Goal: Task Accomplishment & Management: Complete application form

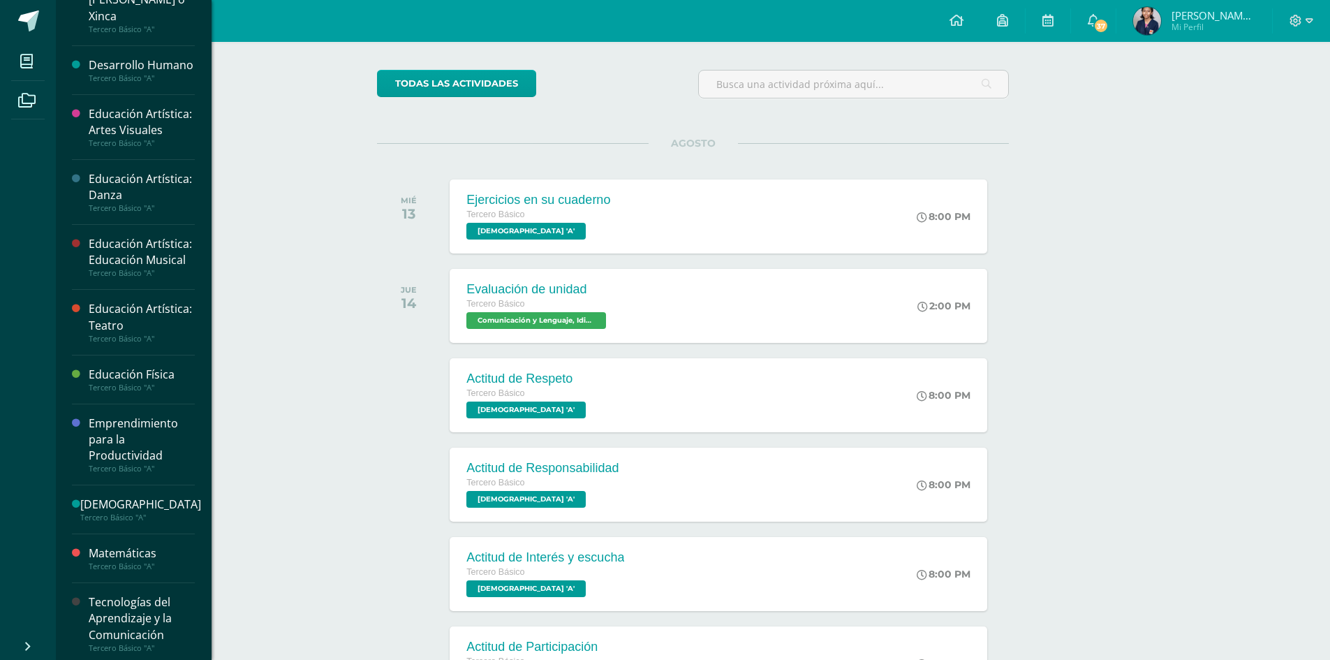
scroll to position [446, 0]
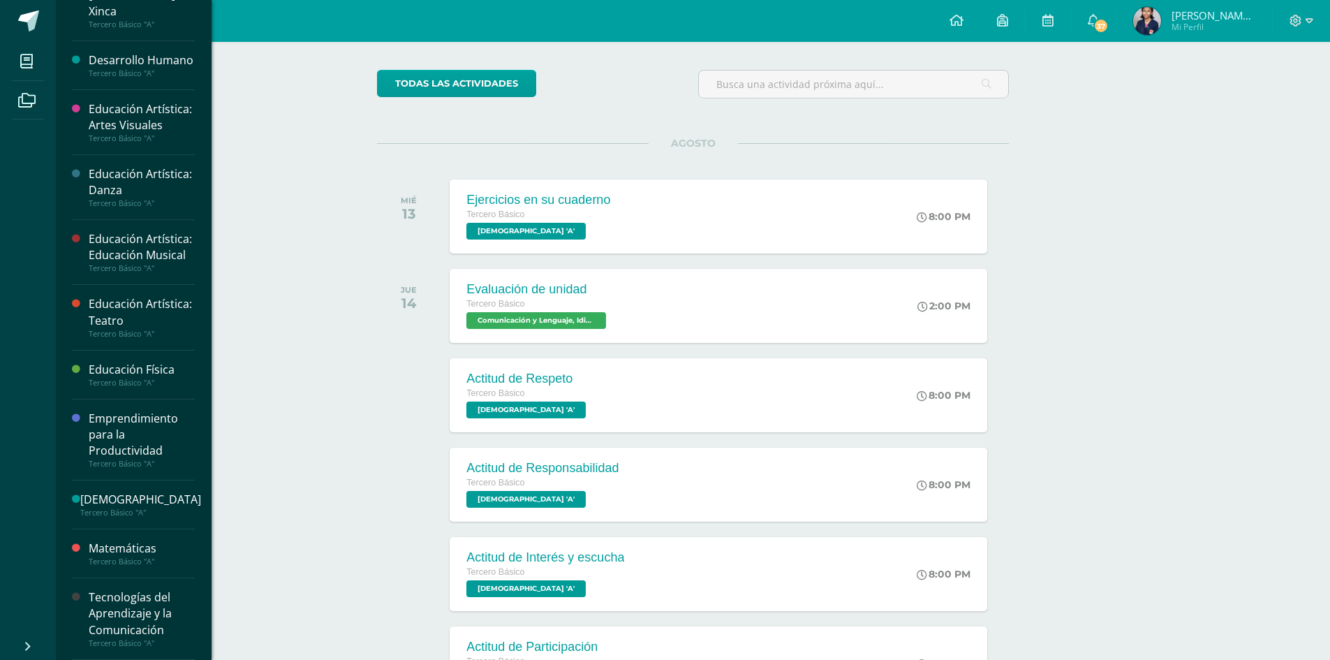
click at [99, 596] on div "Tecnologías del Aprendizaje y la Comunicación" at bounding box center [142, 613] width 106 height 48
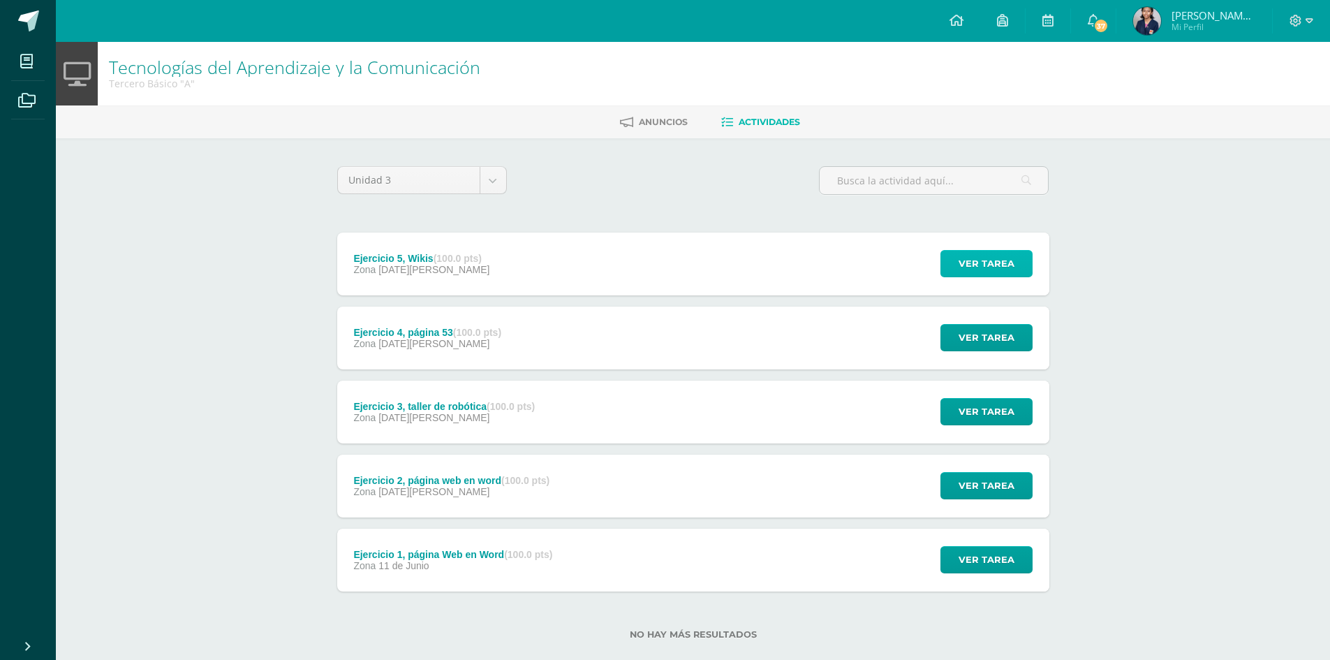
click at [976, 267] on span "Ver tarea" at bounding box center [987, 264] width 56 height 26
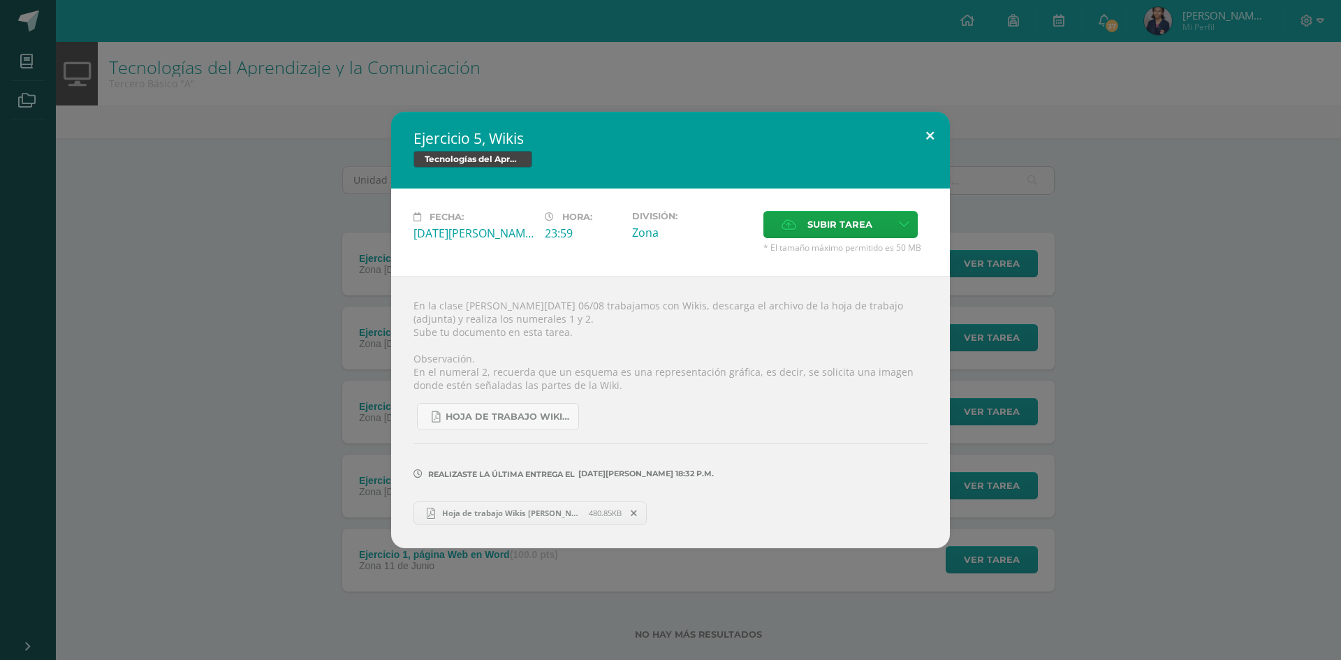
click at [922, 129] on button at bounding box center [930, 135] width 40 height 47
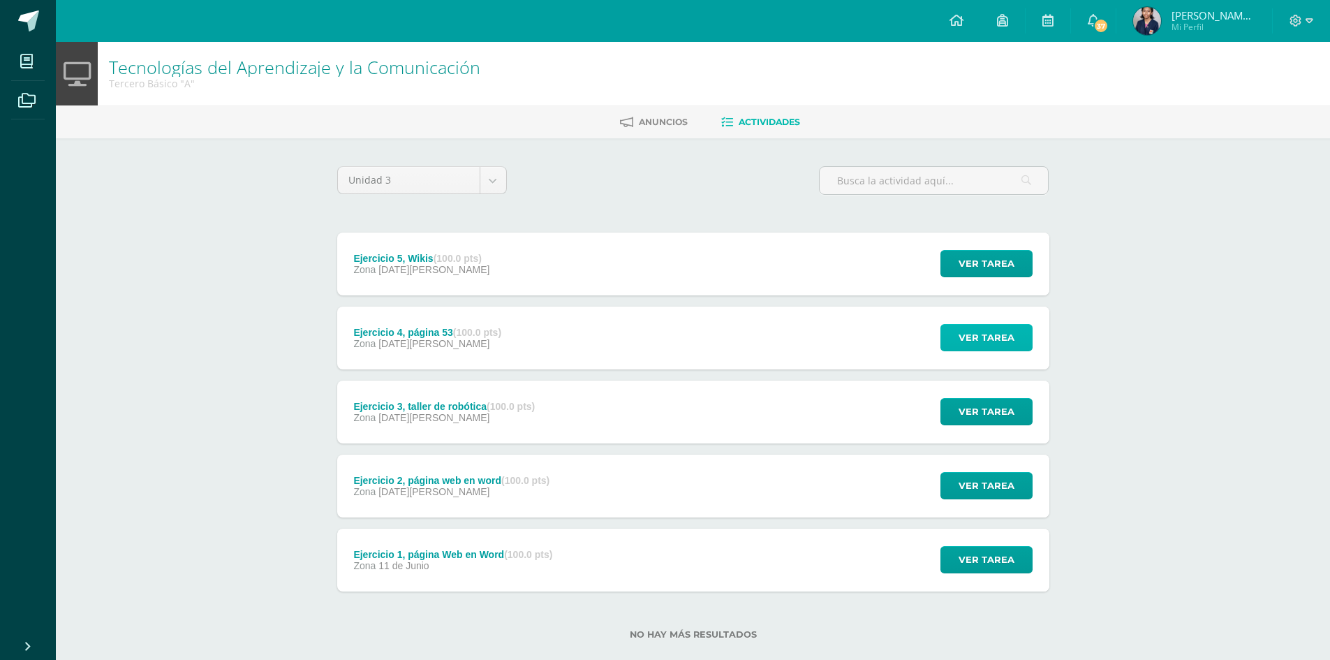
click at [980, 339] on span "Ver tarea" at bounding box center [987, 338] width 56 height 26
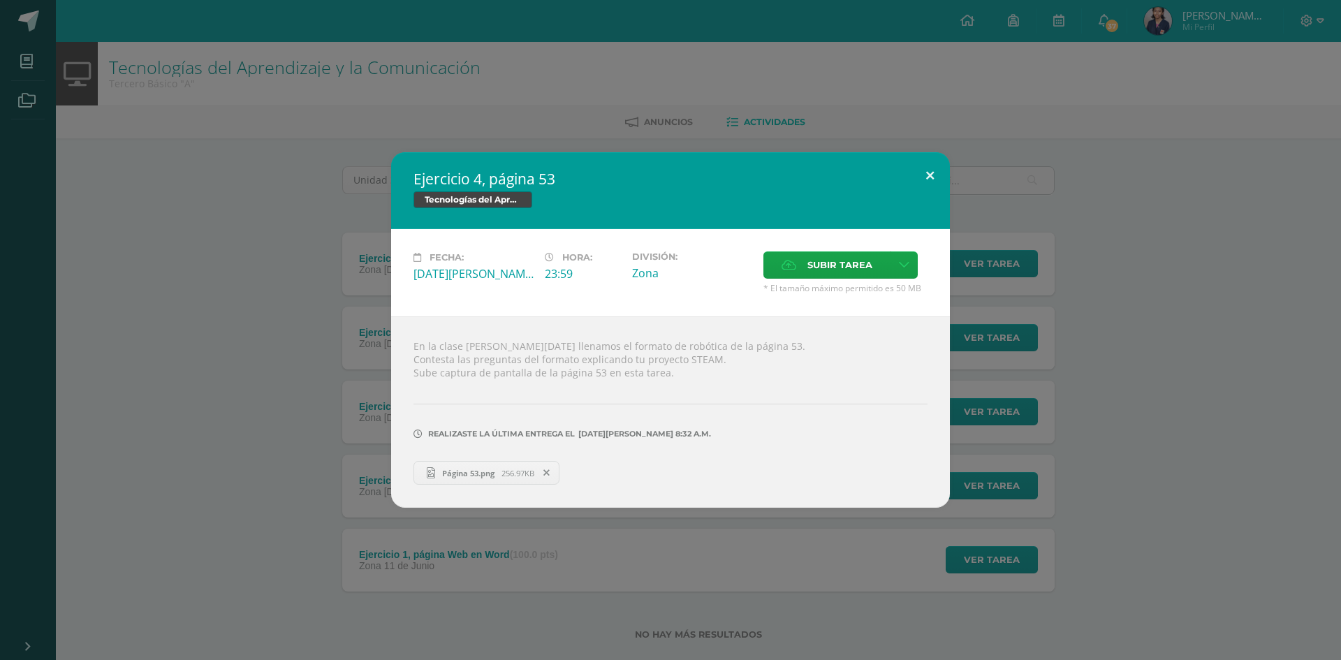
click at [922, 182] on button at bounding box center [930, 175] width 40 height 47
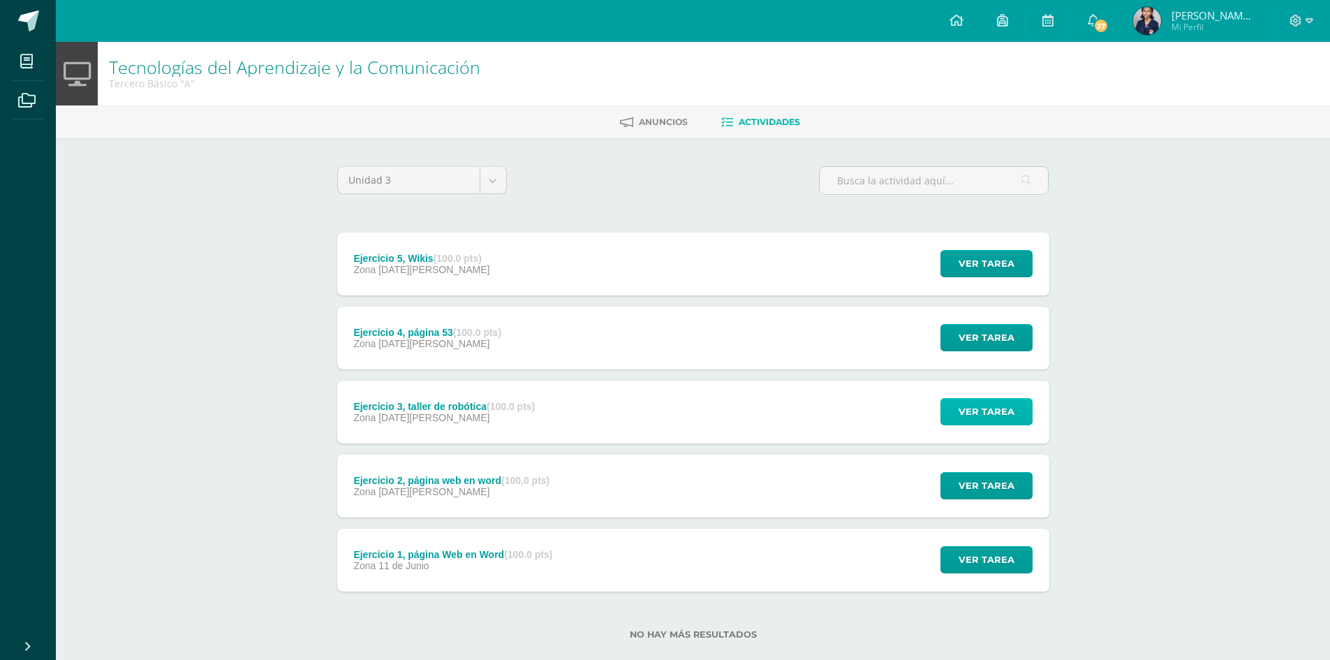
click at [971, 406] on span "Ver tarea" at bounding box center [987, 412] width 56 height 26
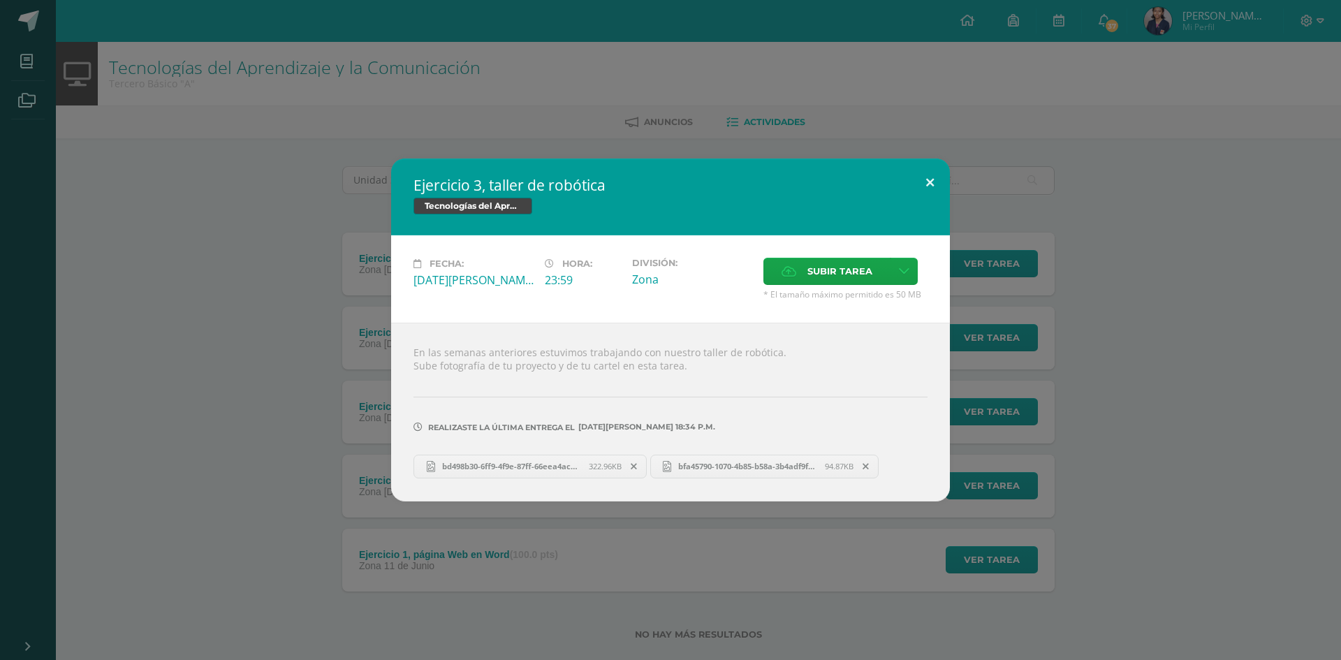
click at [938, 181] on button at bounding box center [930, 181] width 40 height 47
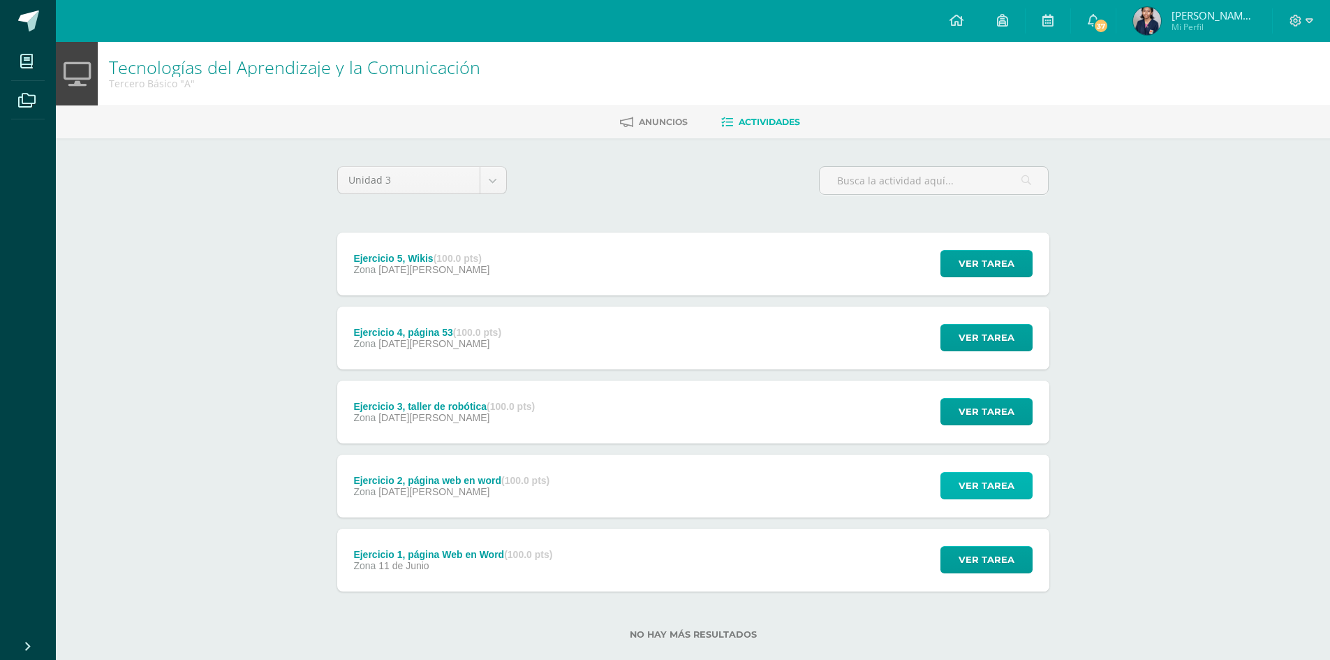
click at [1015, 484] on button "Ver tarea" at bounding box center [986, 485] width 92 height 27
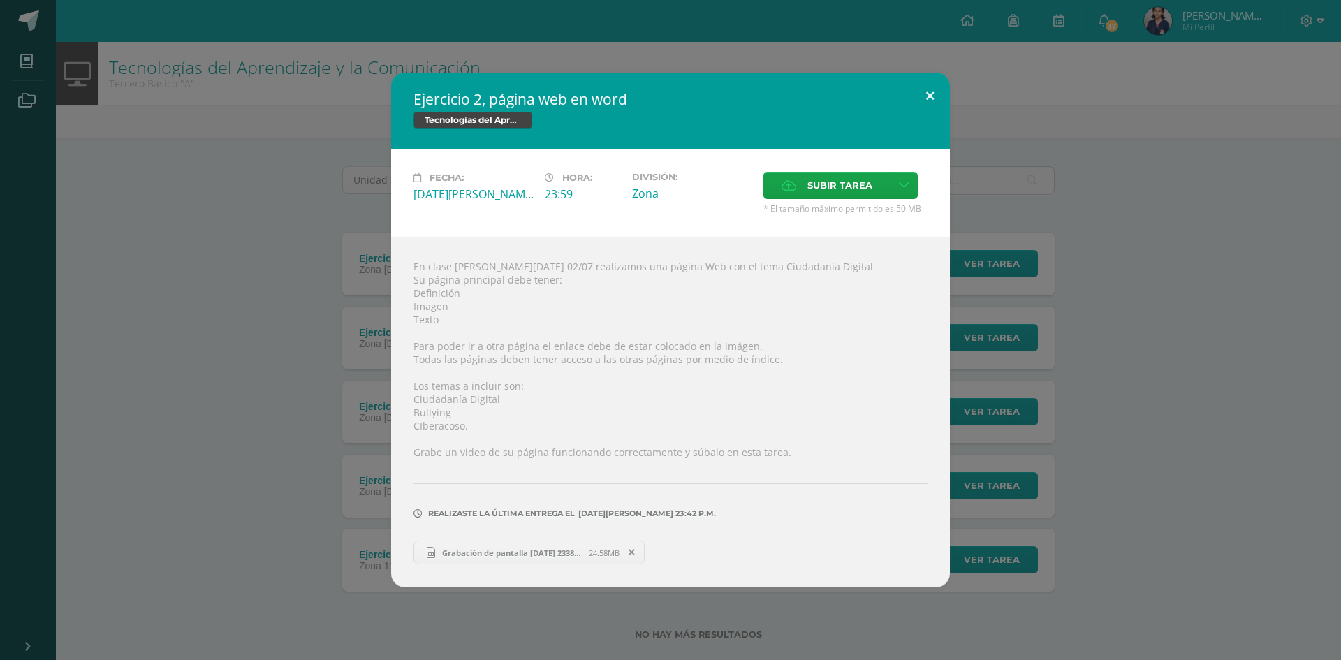
click at [929, 101] on button at bounding box center [930, 96] width 40 height 47
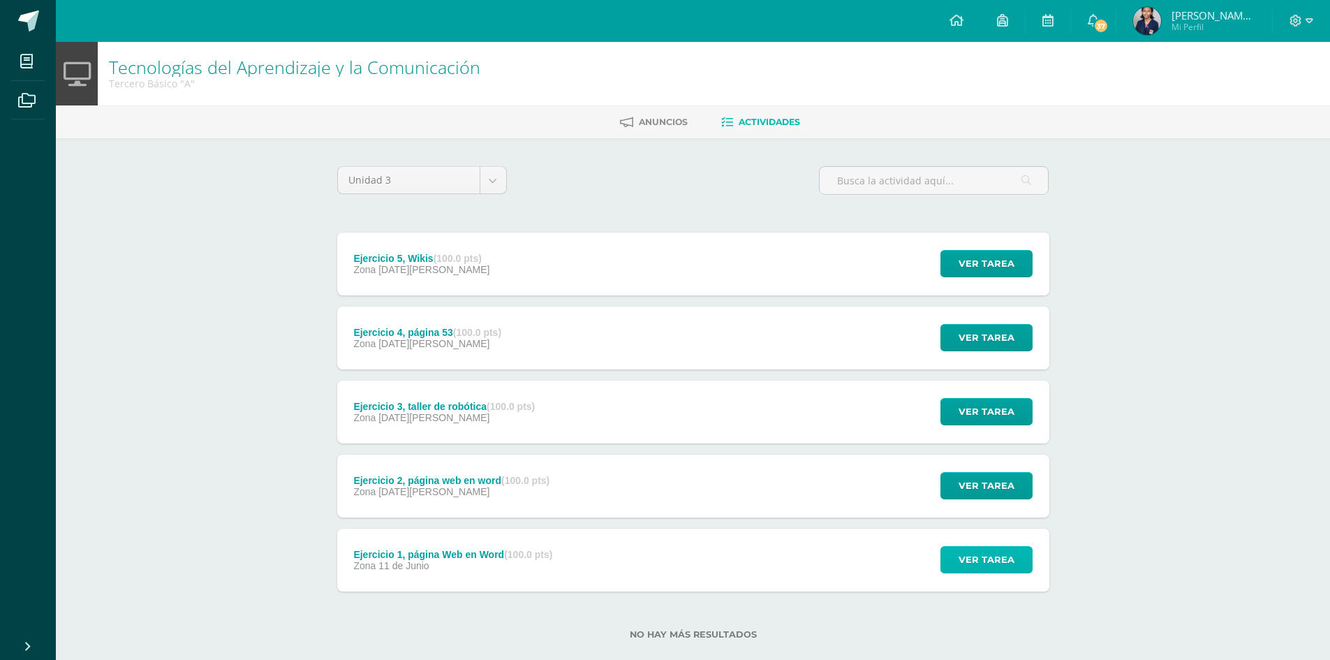
click at [982, 553] on span "Ver tarea" at bounding box center [987, 560] width 56 height 26
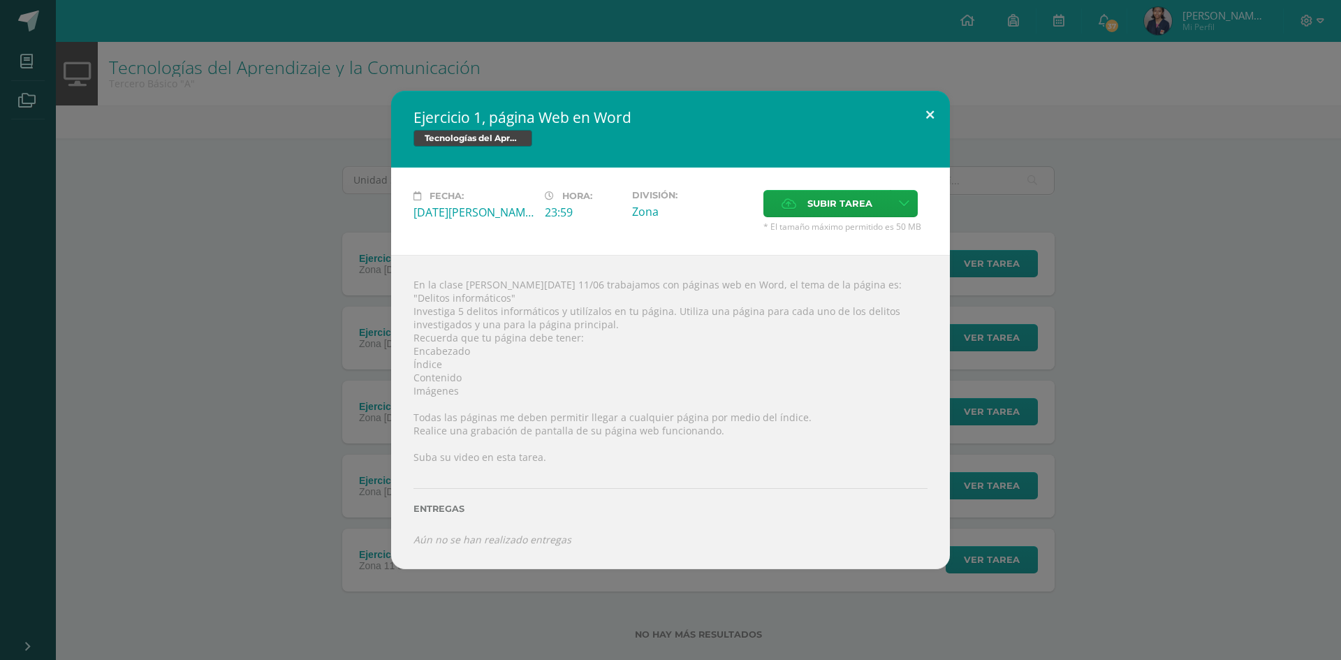
click at [929, 114] on button at bounding box center [930, 114] width 40 height 47
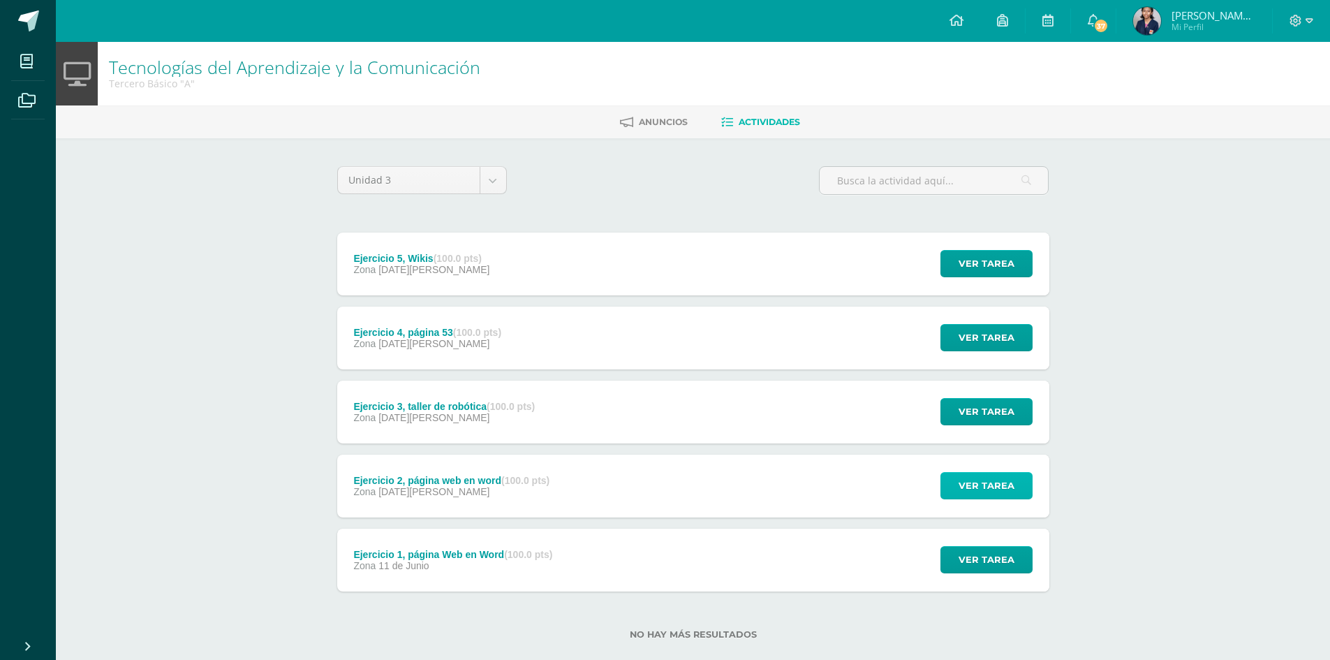
click at [1000, 479] on span "Ver tarea" at bounding box center [987, 486] width 56 height 26
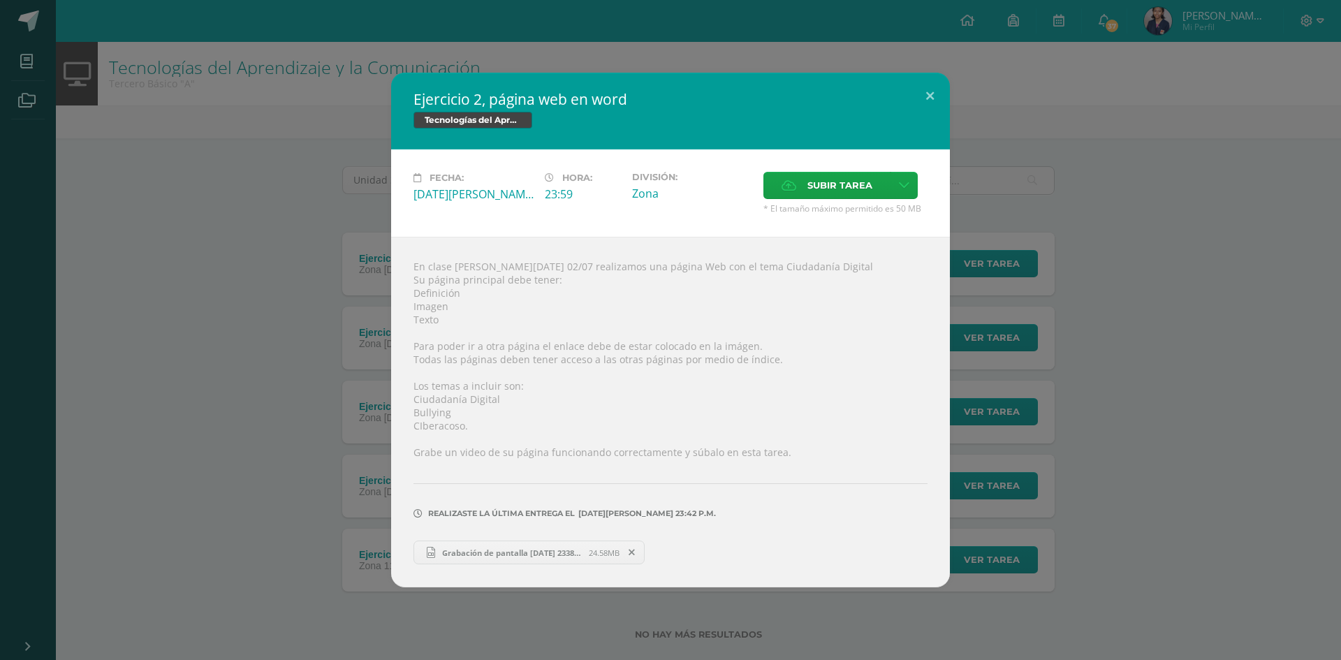
click at [523, 550] on span "Grabación de pantalla [DATE] 233848.mp4" at bounding box center [512, 552] width 154 height 10
click at [1028, 371] on div "Ejercicio 2, página web en word Tecnologías del Aprendizaje y la Comunicación F…" at bounding box center [670, 330] width 1329 height 515
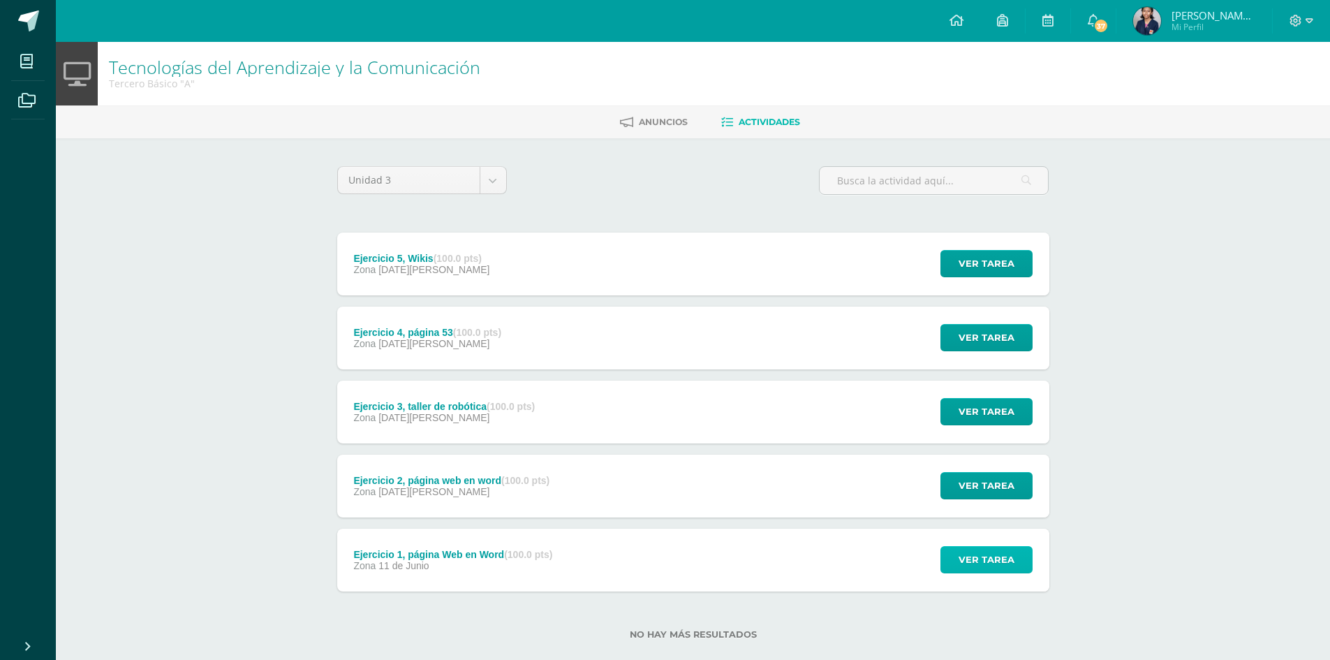
click at [980, 563] on span "Ver tarea" at bounding box center [987, 560] width 56 height 26
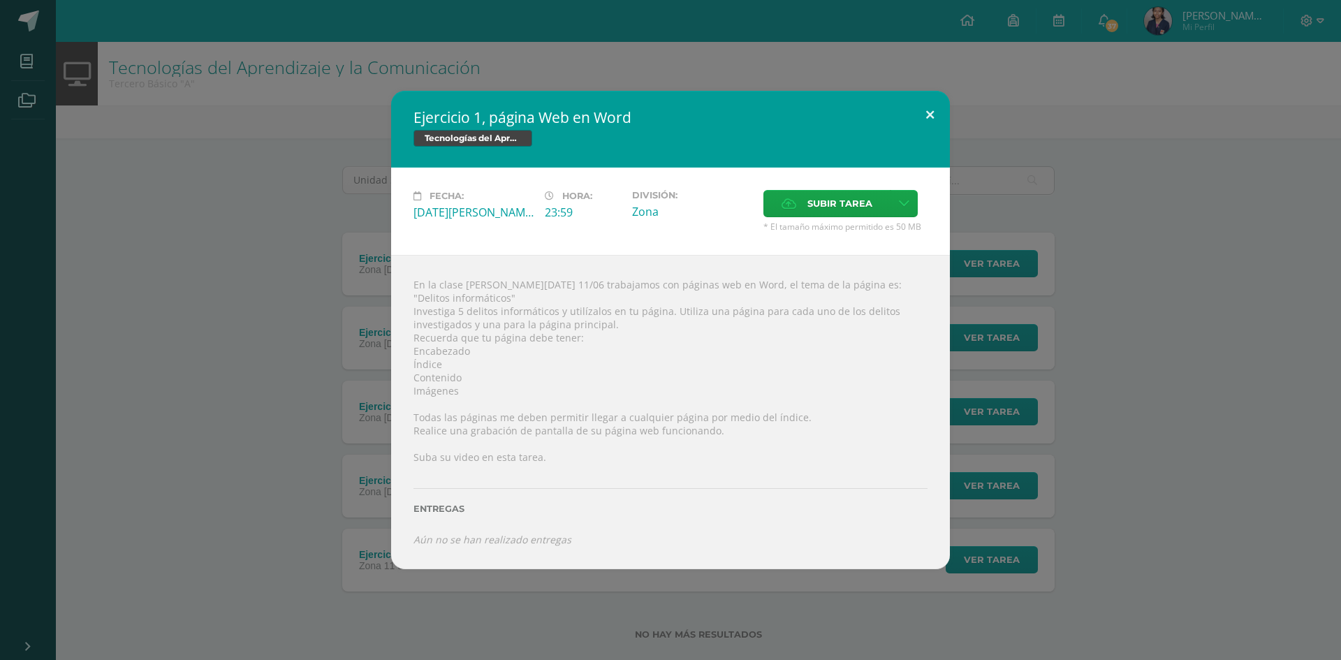
click at [930, 117] on button at bounding box center [930, 114] width 40 height 47
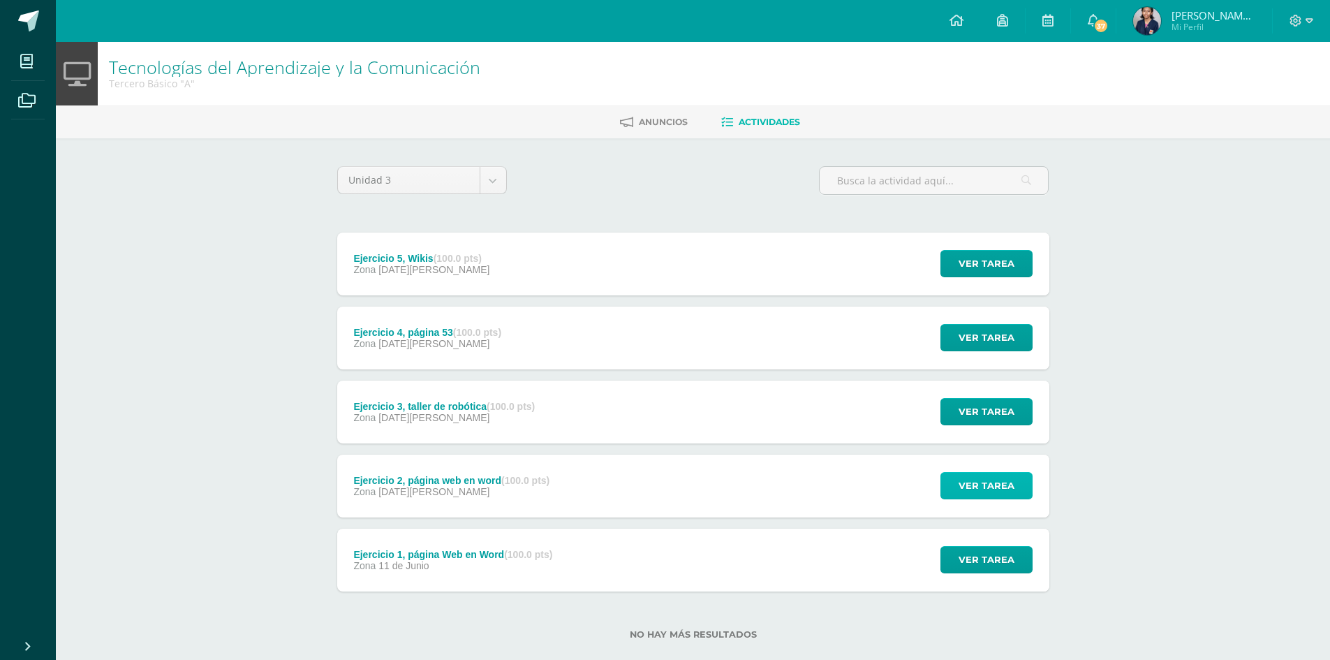
click at [996, 483] on span "Ver tarea" at bounding box center [987, 486] width 56 height 26
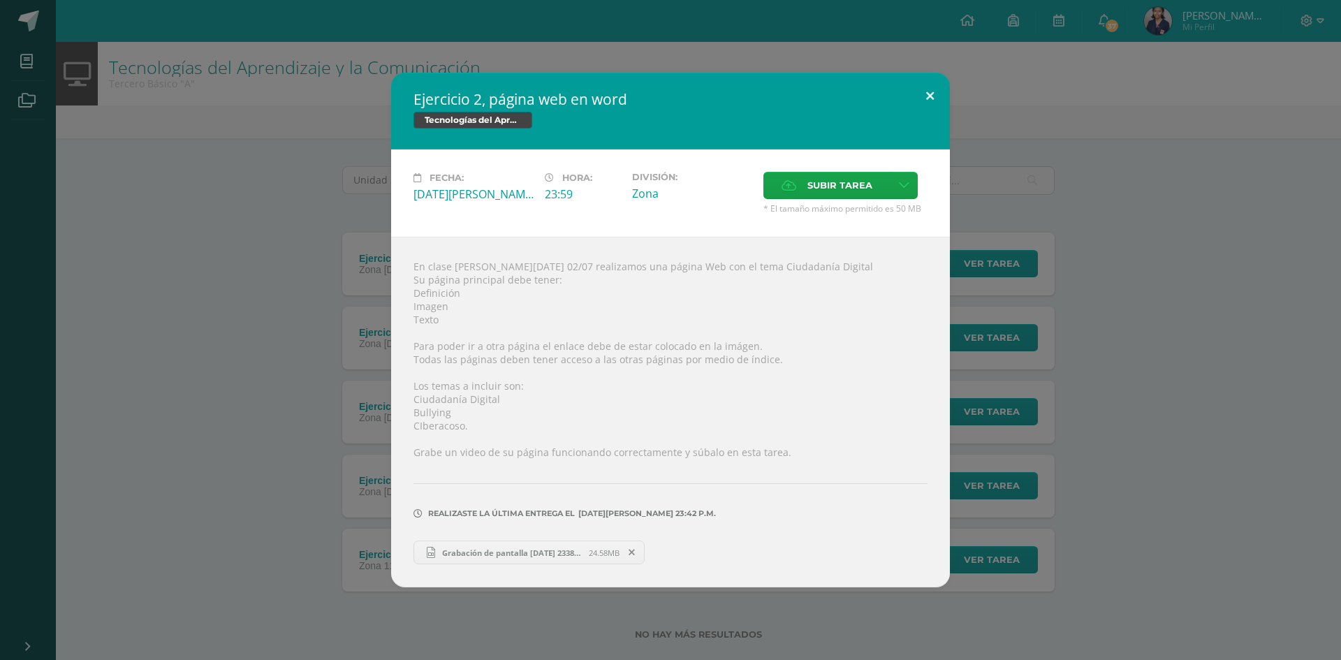
click at [925, 96] on button at bounding box center [930, 96] width 40 height 47
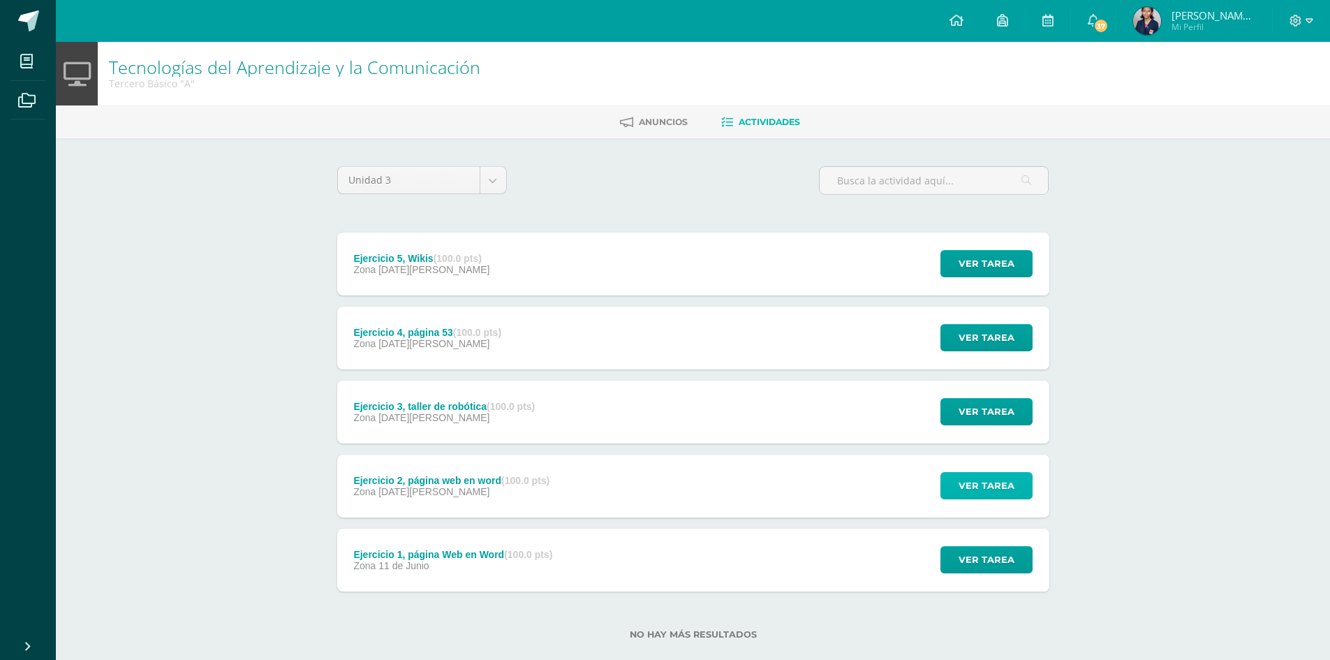
click at [940, 472] on button "Ver tarea" at bounding box center [986, 485] width 92 height 27
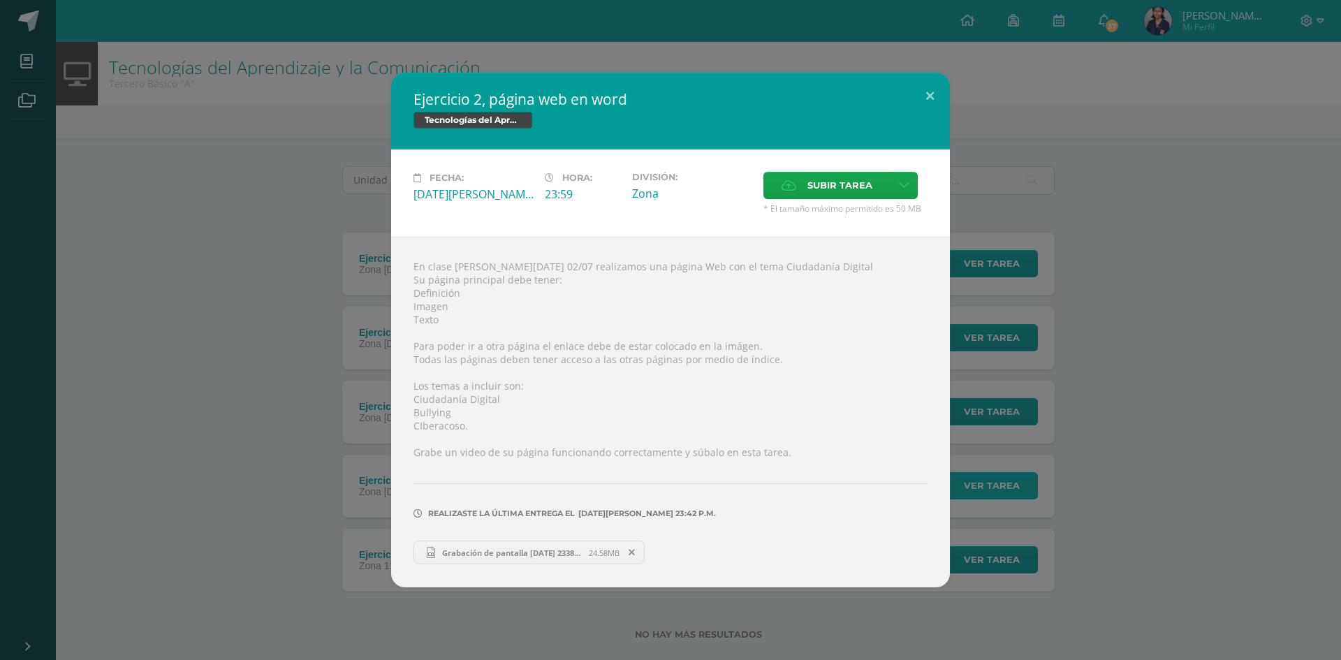
click at [945, 472] on button "Ver tarea" at bounding box center [991, 485] width 92 height 27
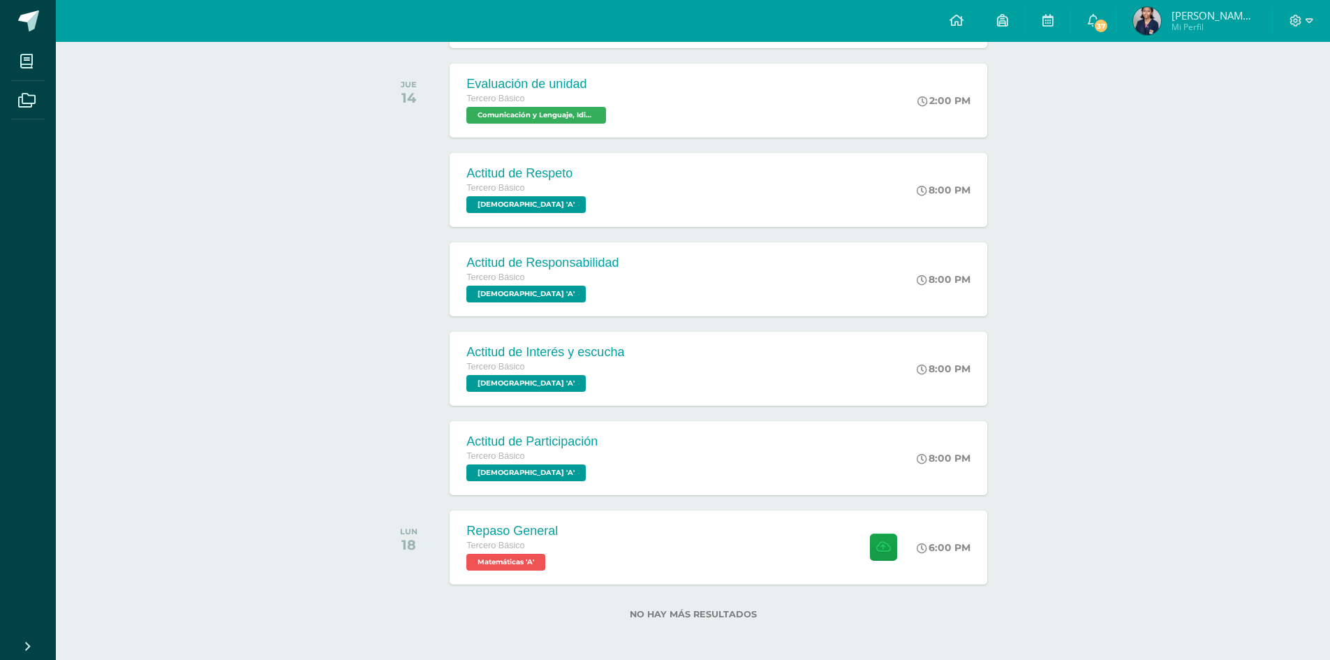
scroll to position [306, 0]
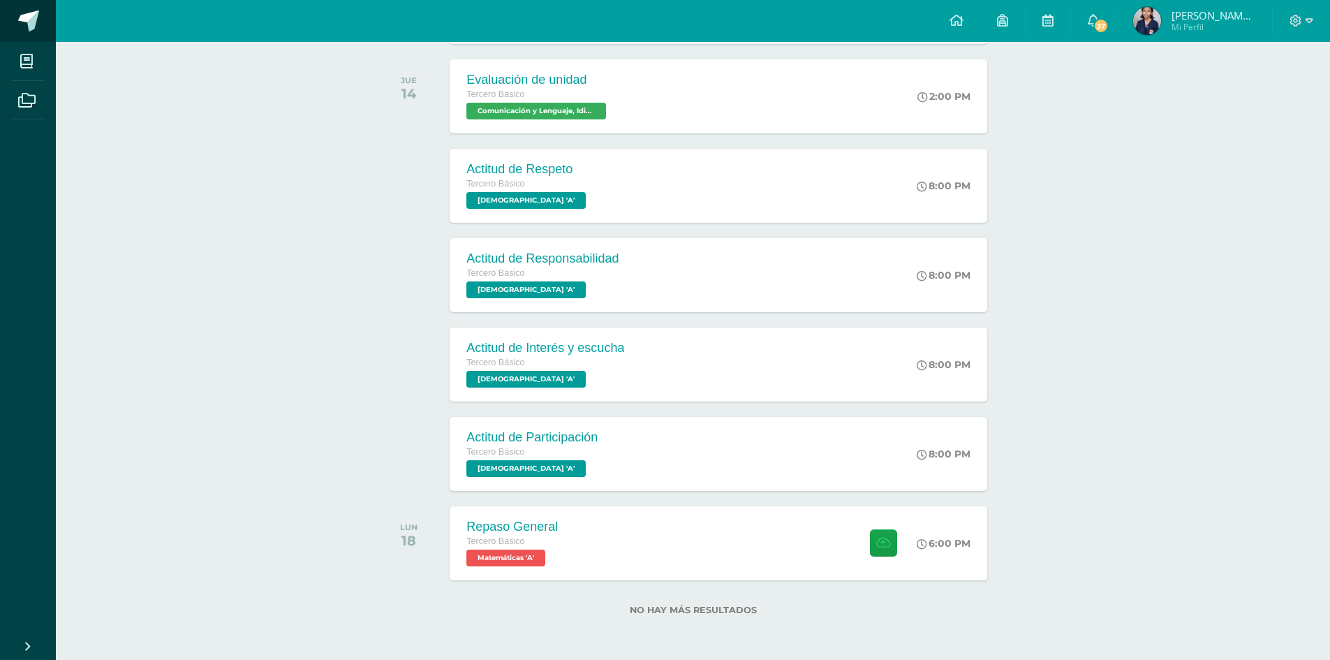
click at [33, 17] on span at bounding box center [28, 20] width 21 height 21
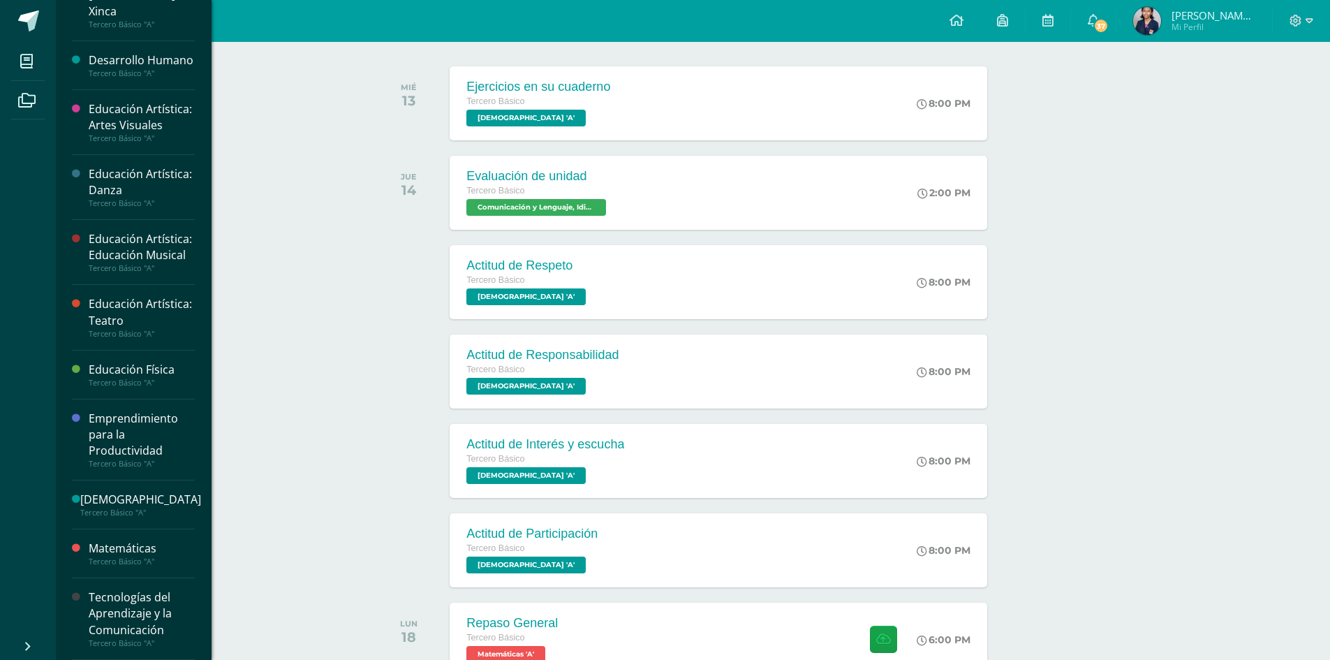
scroll to position [446, 0]
click at [123, 611] on div "Tecnologías del Aprendizaje y la Comunicación" at bounding box center [142, 613] width 106 height 48
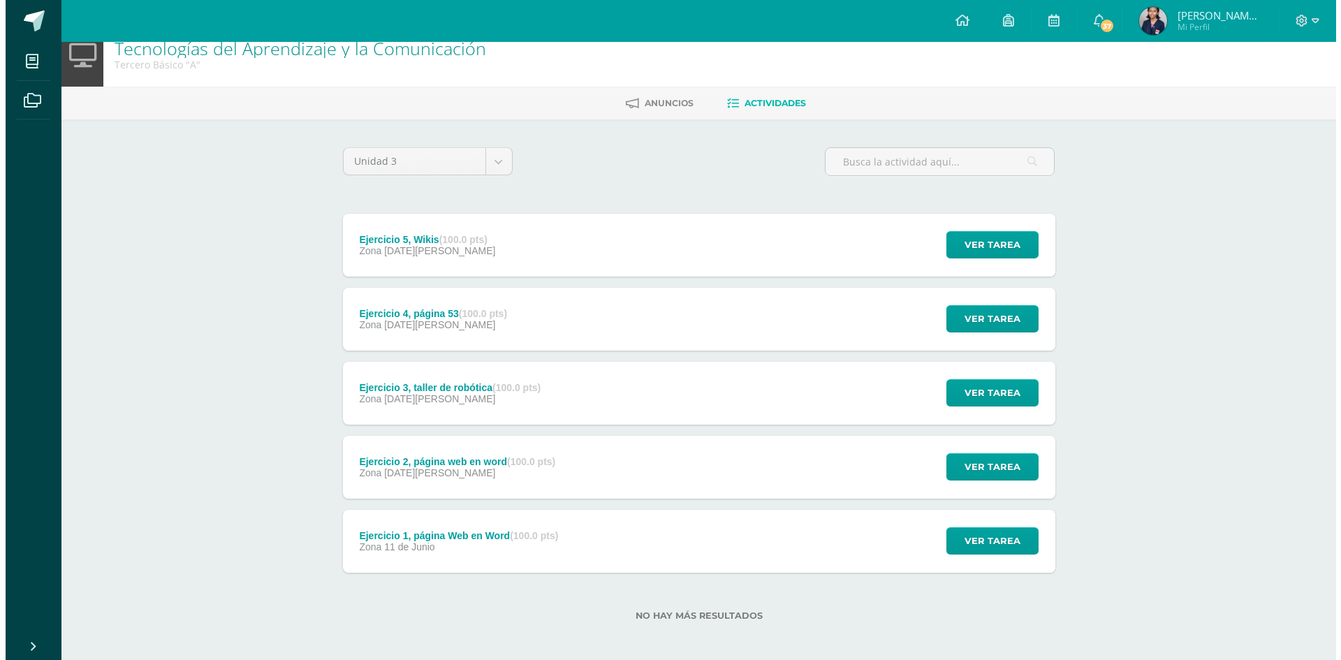
scroll to position [24, 0]
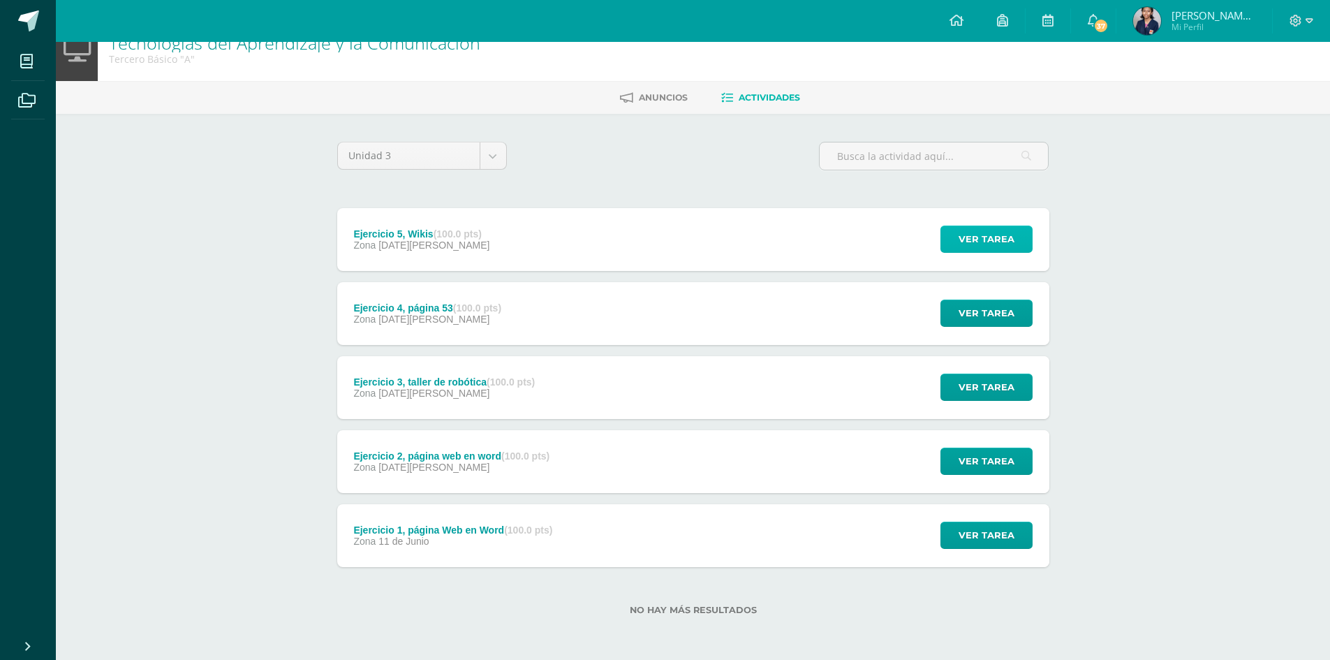
click at [956, 228] on button "Ver tarea" at bounding box center [986, 239] width 92 height 27
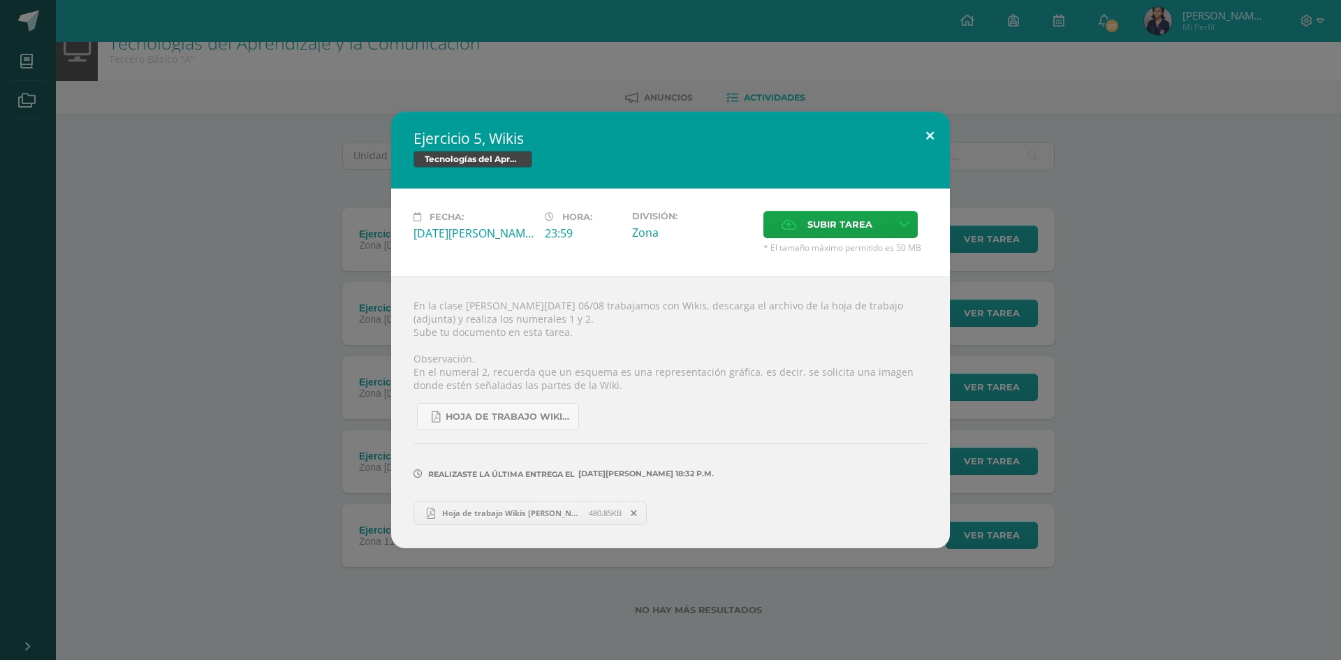
click at [922, 137] on button at bounding box center [930, 135] width 40 height 47
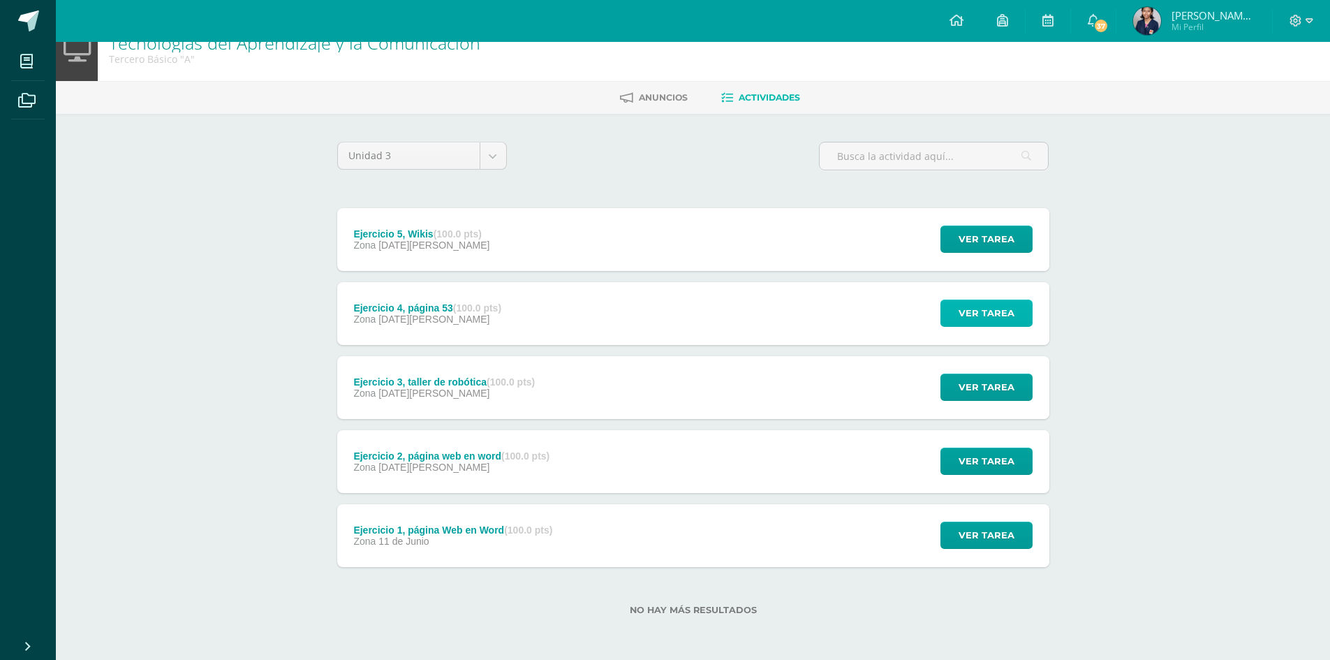
click at [956, 309] on button "Ver tarea" at bounding box center [986, 313] width 92 height 27
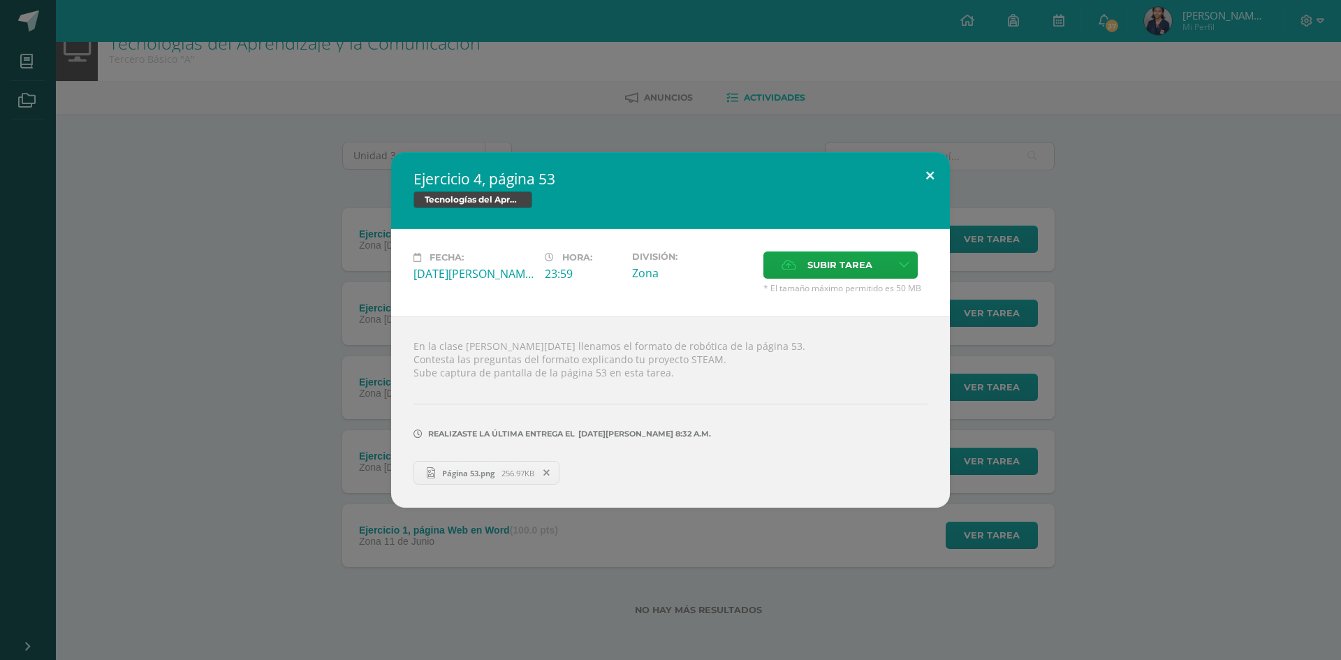
click at [932, 167] on button at bounding box center [930, 175] width 40 height 47
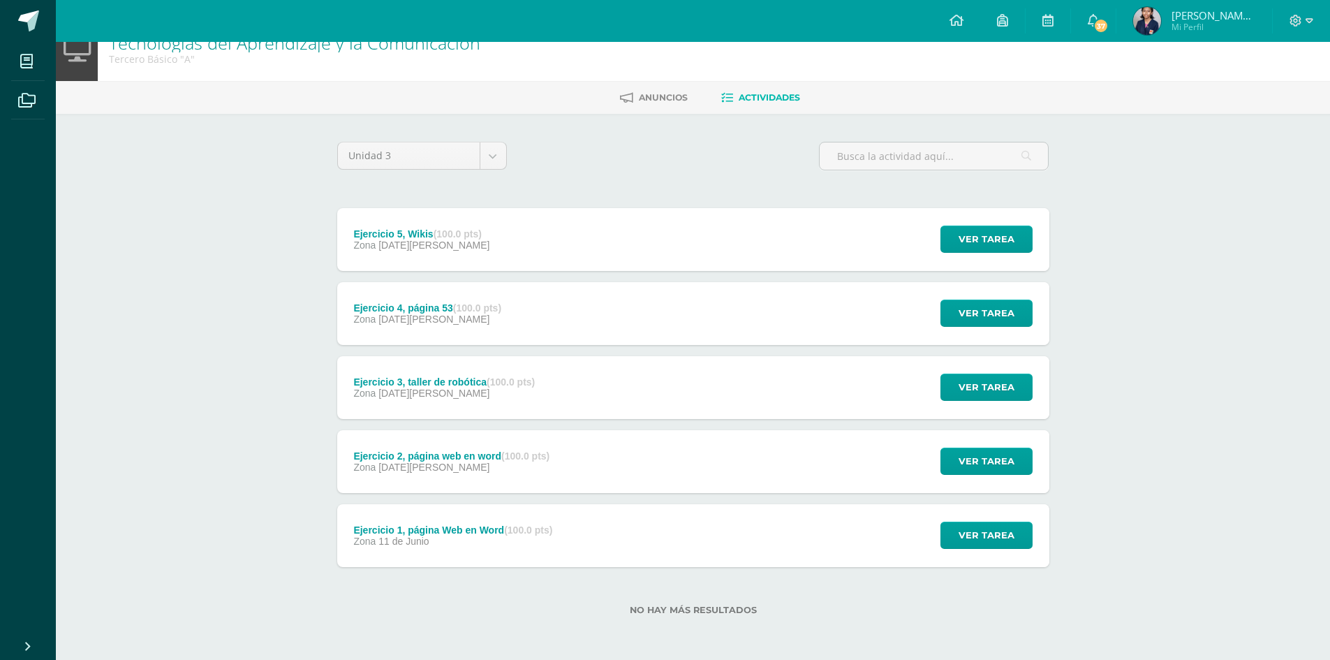
click at [685, 471] on div "Ejercicio 2, página web en word (100.0 pts) Zona 09 de Julio Ver tarea Ejercici…" at bounding box center [693, 461] width 712 height 63
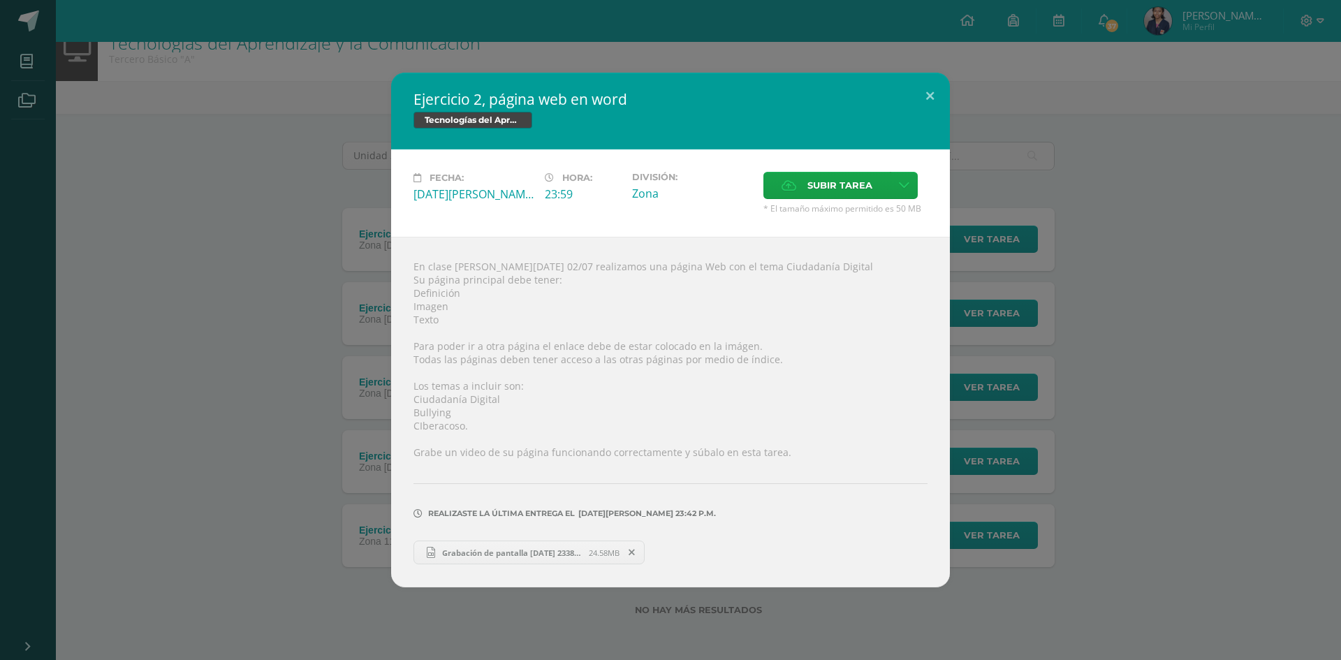
click at [487, 556] on span "Grabación de pantalla [DATE] 233848.mp4" at bounding box center [512, 552] width 154 height 10
click at [1044, 223] on div "Ejercicio 2, página web en word Tecnologías del Aprendizaje y la Comunicación F…" at bounding box center [670, 330] width 1329 height 515
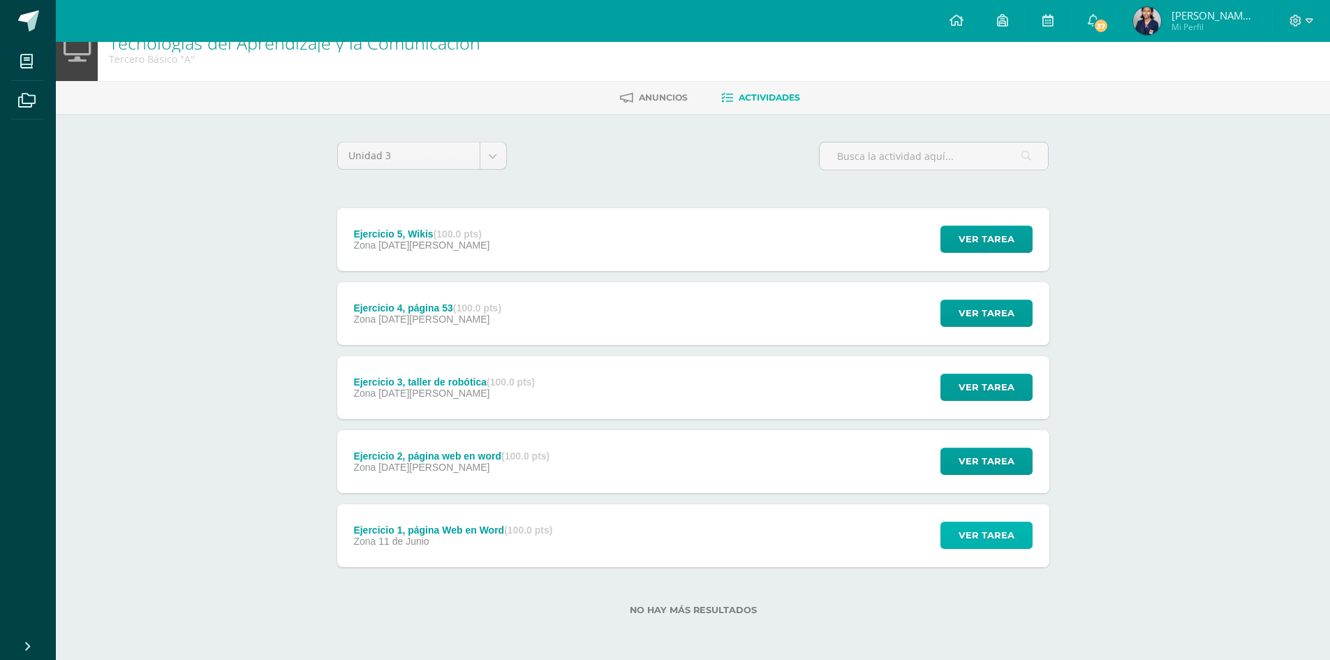
click at [989, 531] on span "Ver tarea" at bounding box center [987, 535] width 56 height 26
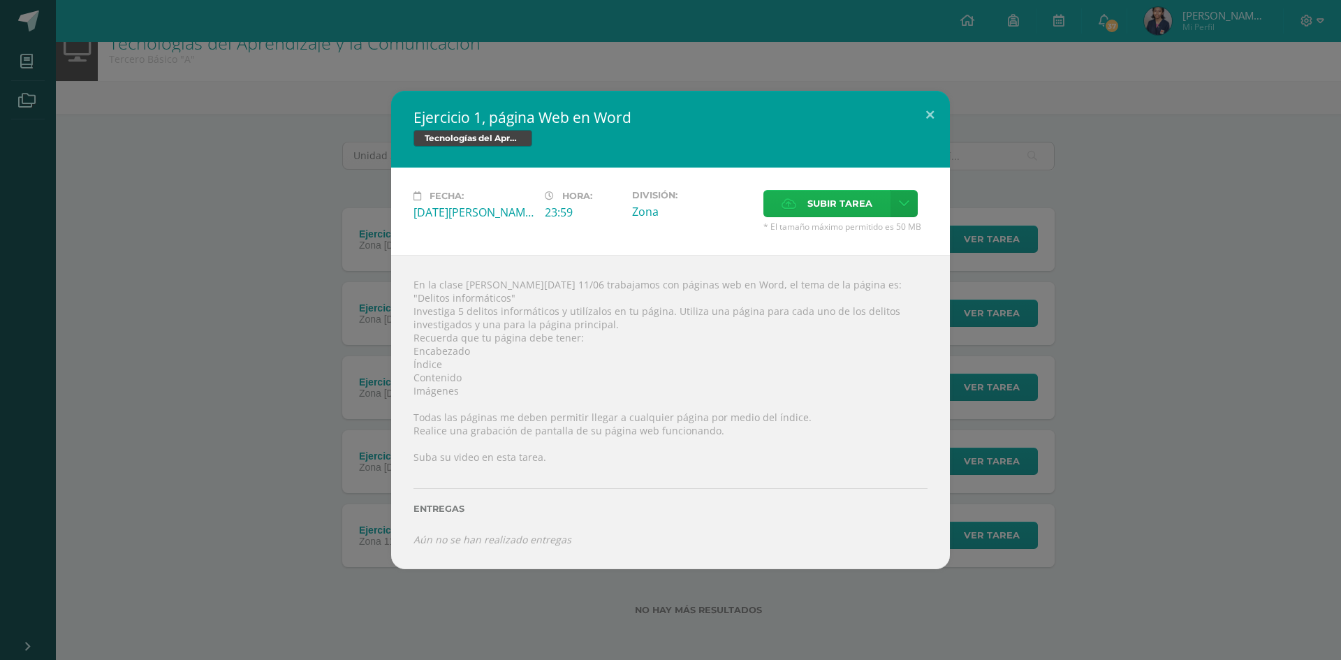
click at [785, 201] on label "Subir tarea" at bounding box center [826, 203] width 127 height 27
click at [0, 0] on input "Subir tarea" at bounding box center [0, 0] width 0 height 0
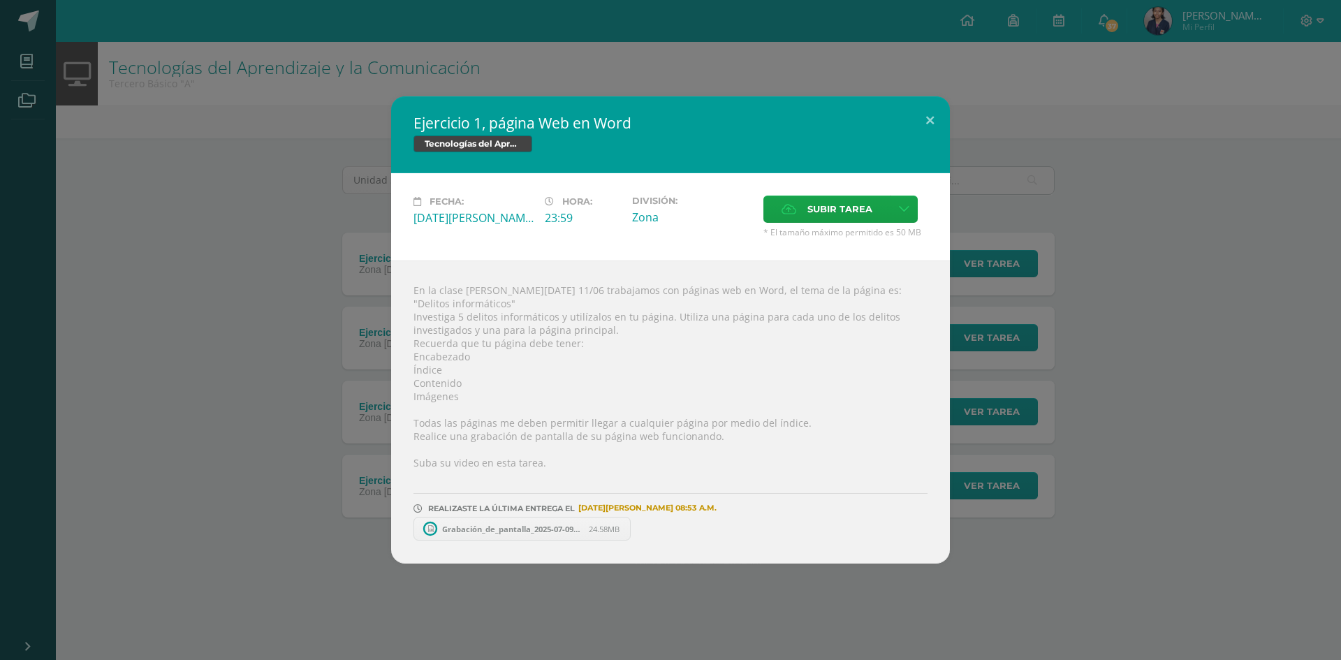
scroll to position [0, 0]
click at [533, 524] on span "Grabación_de_pantalla_2025-07-09_233848.mp4" at bounding box center [512, 529] width 154 height 10
